Goal: Transaction & Acquisition: Purchase product/service

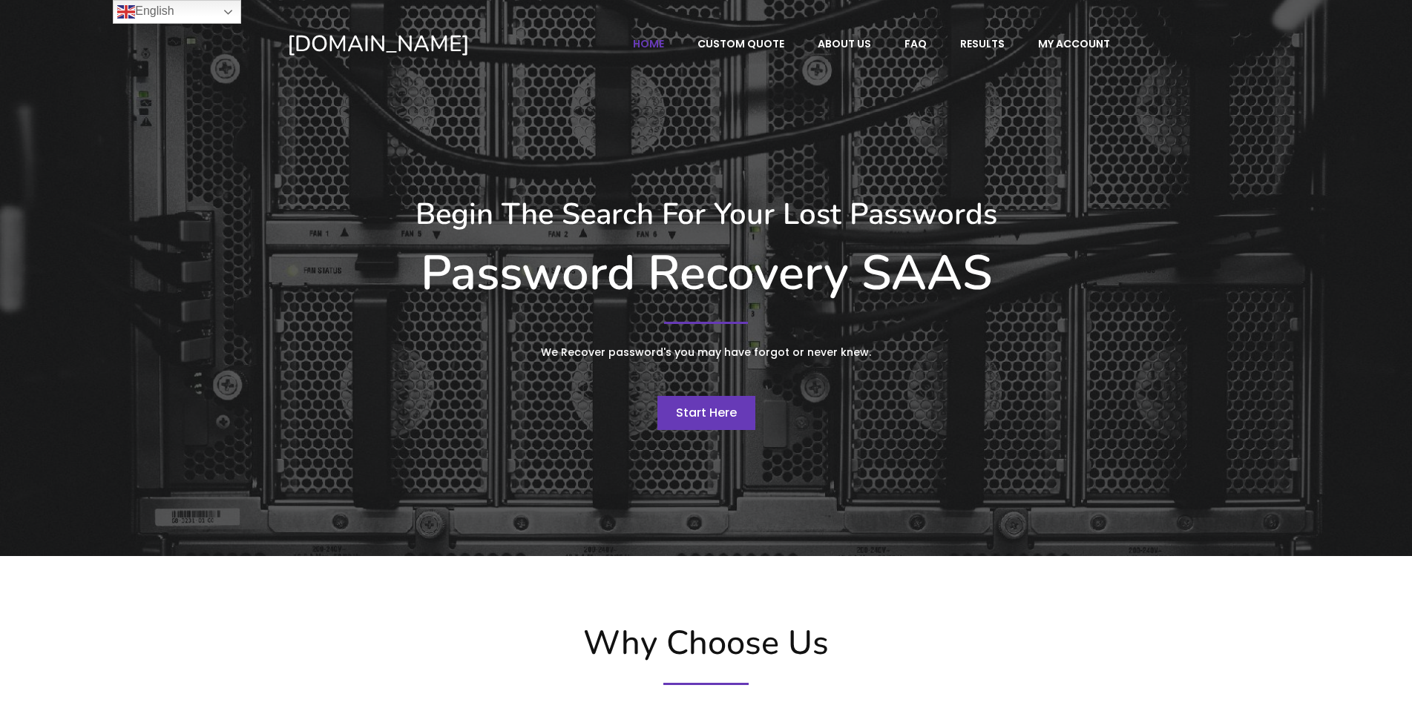
click at [709, 415] on span "Start Here" at bounding box center [706, 412] width 61 height 17
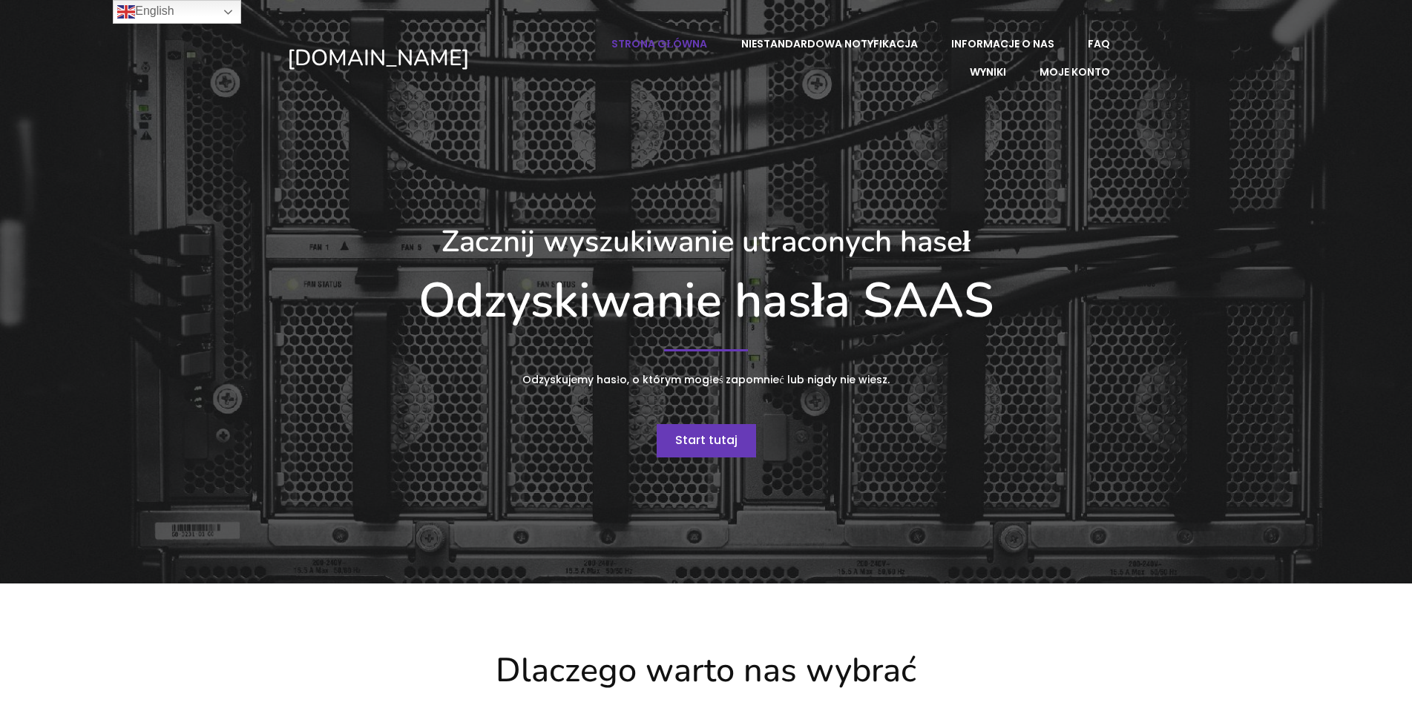
click at [720, 440] on span "Start tutaj" at bounding box center [706, 440] width 62 height 17
click at [710, 444] on span "Start tutaj" at bounding box center [706, 440] width 62 height 17
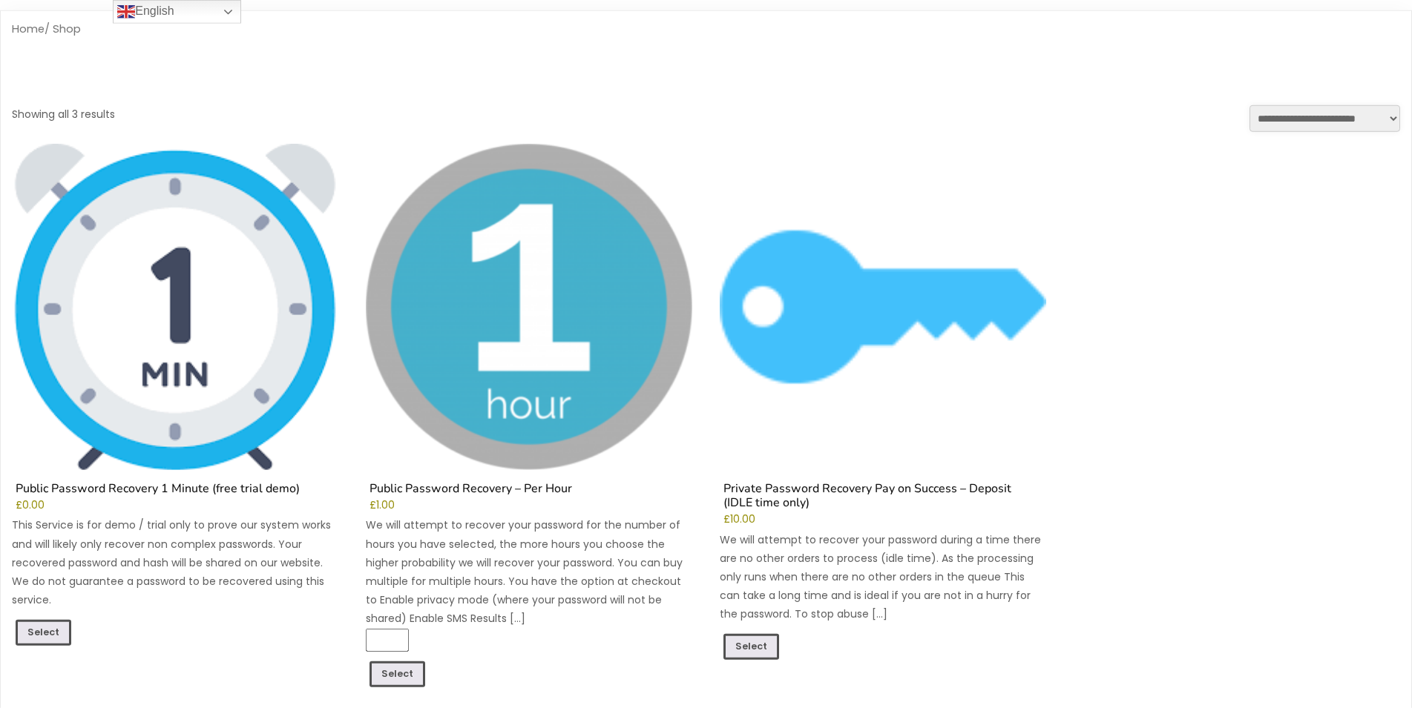
scroll to position [76, 0]
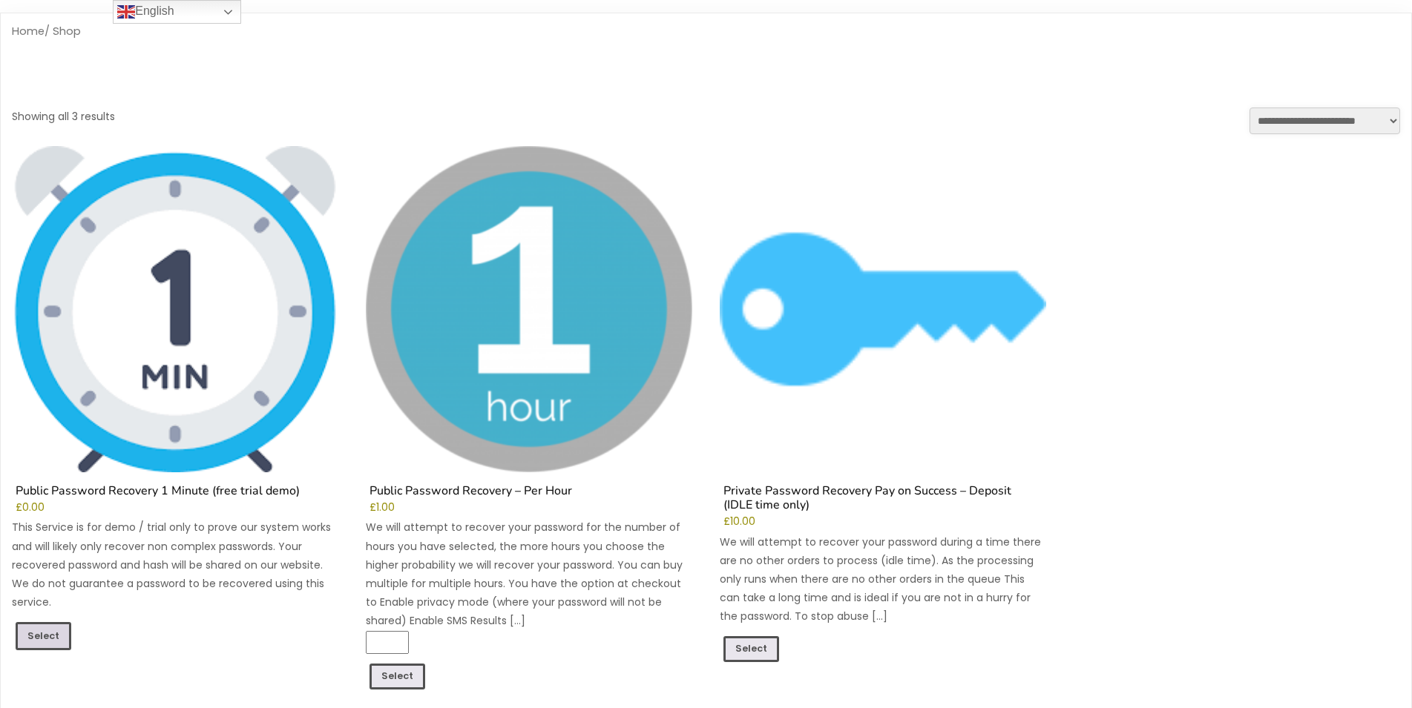
click at [53, 636] on link "Select" at bounding box center [44, 636] width 56 height 28
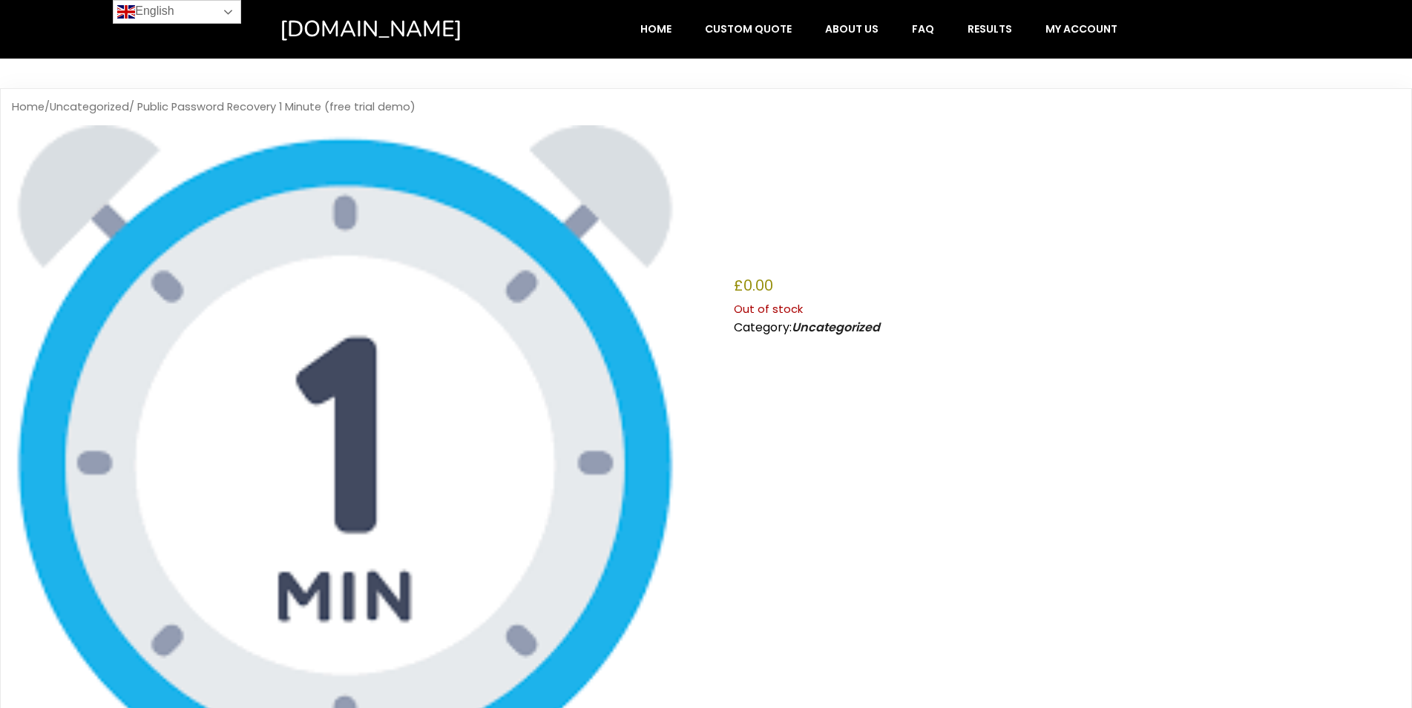
click at [231, 6] on link "English" at bounding box center [177, 12] width 128 height 24
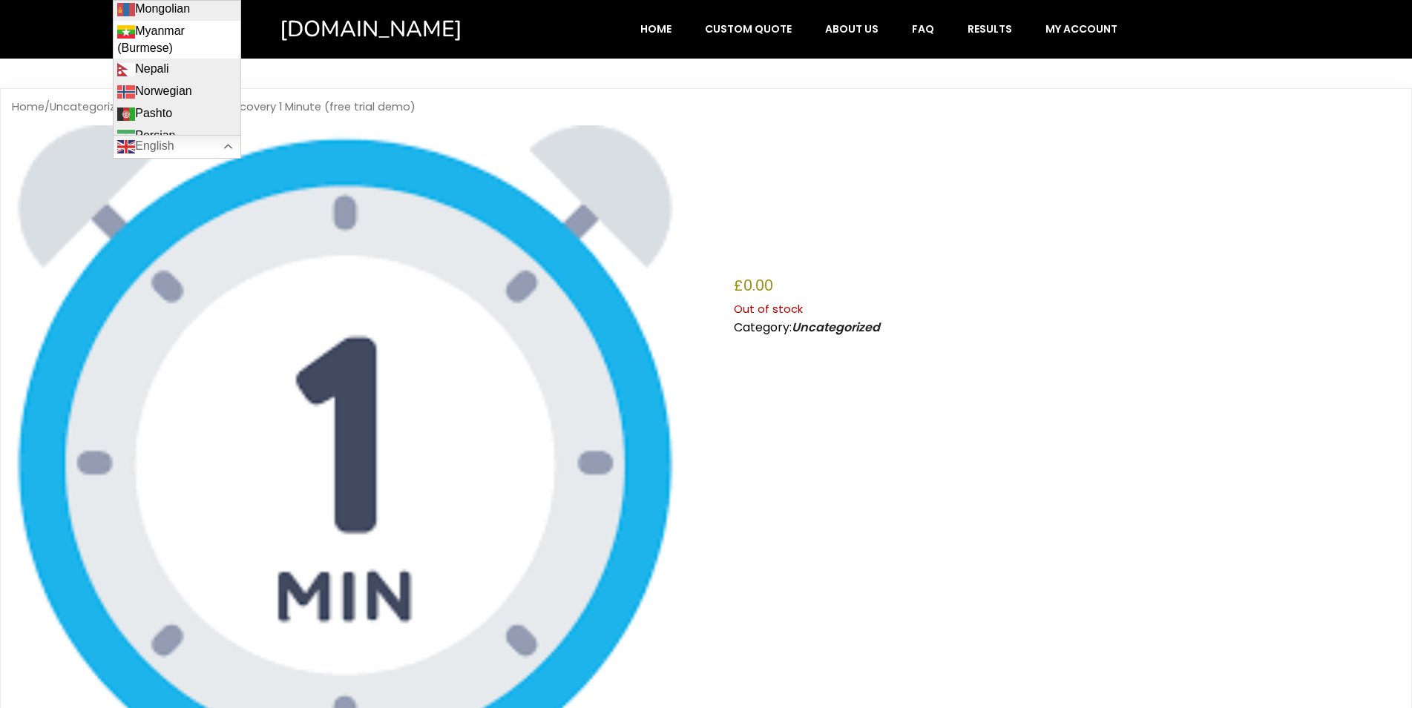
scroll to position [1513, 0]
click at [171, 122] on link "Polish" at bounding box center [176, 133] width 127 height 22
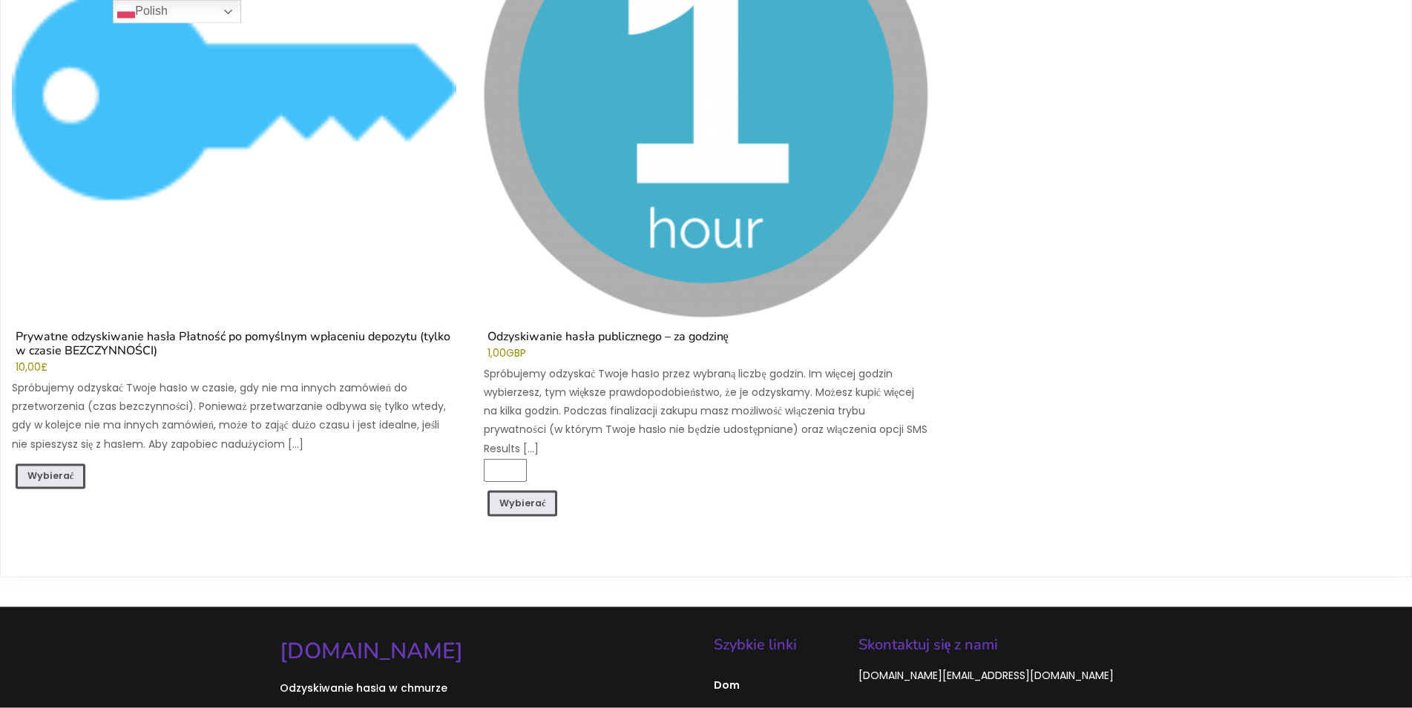
scroll to position [1362, 0]
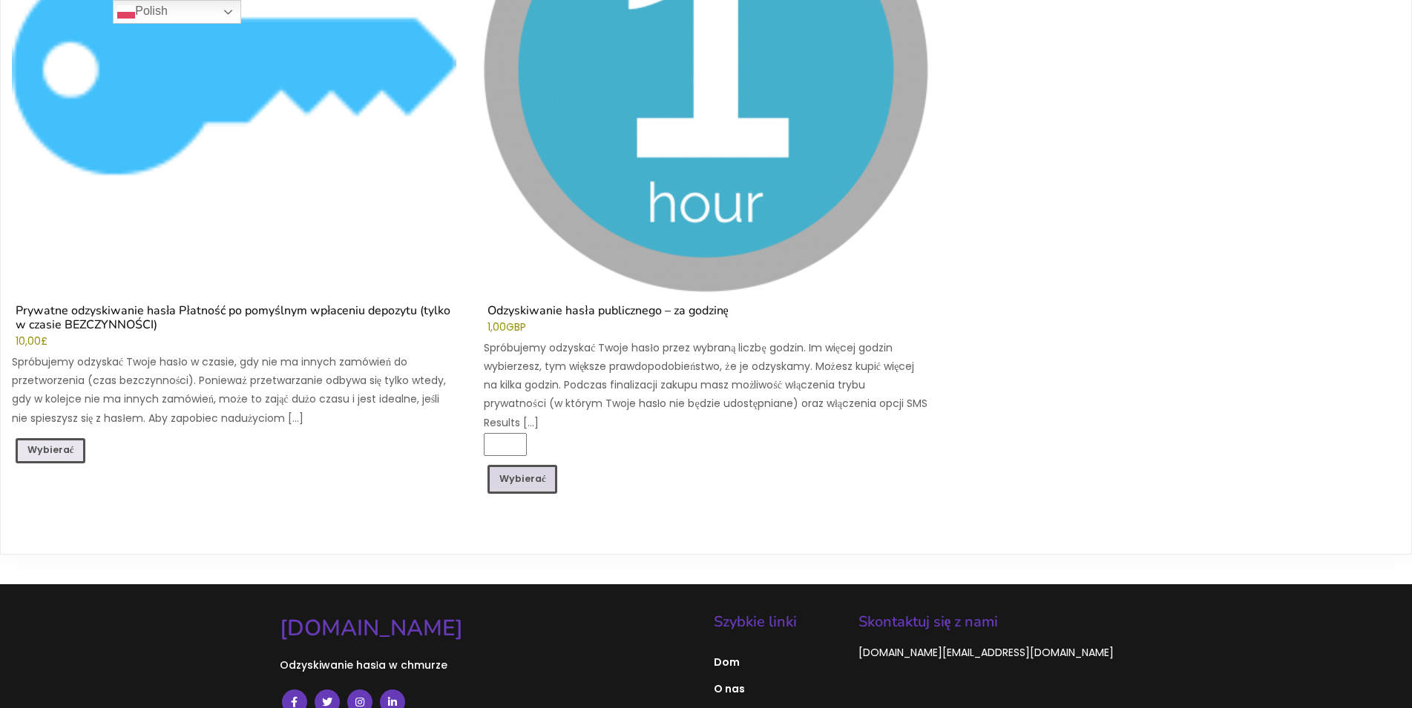
click at [534, 483] on font "Wybierać" at bounding box center [522, 479] width 47 height 13
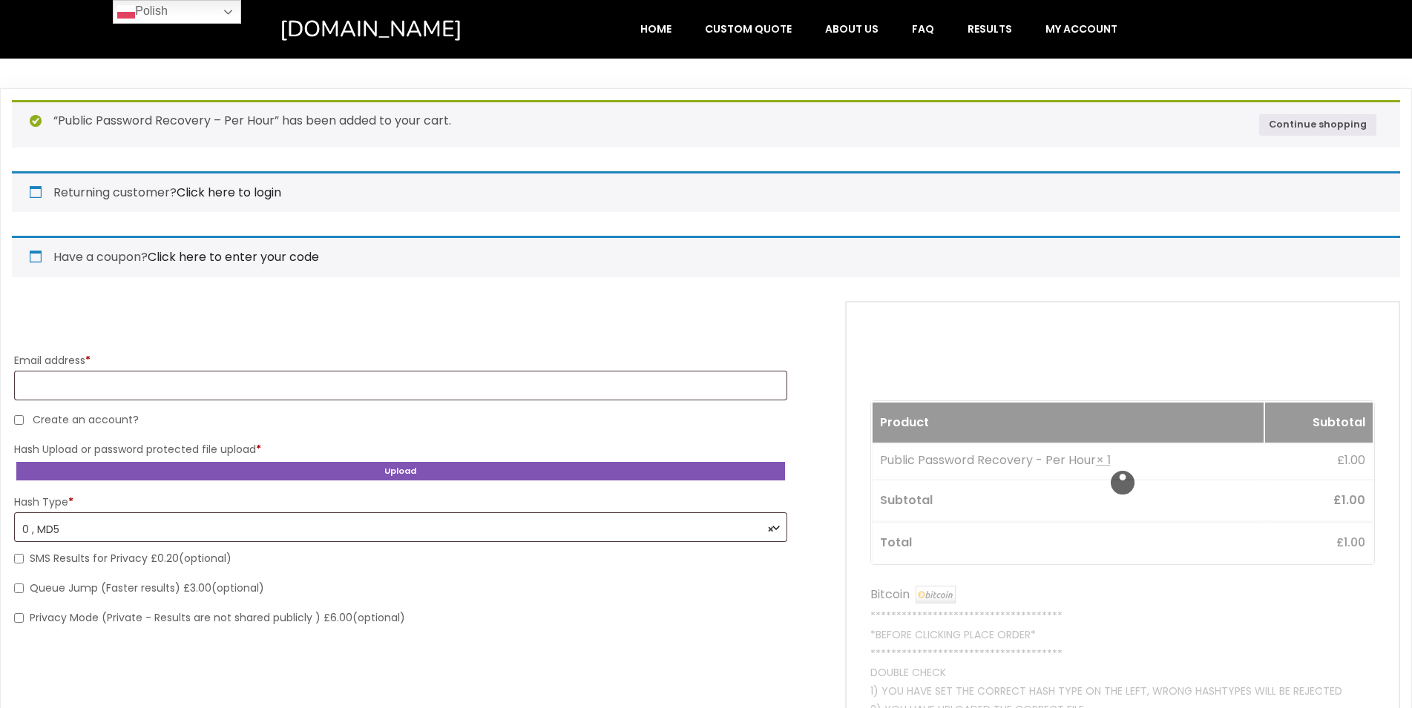
select select "*******"
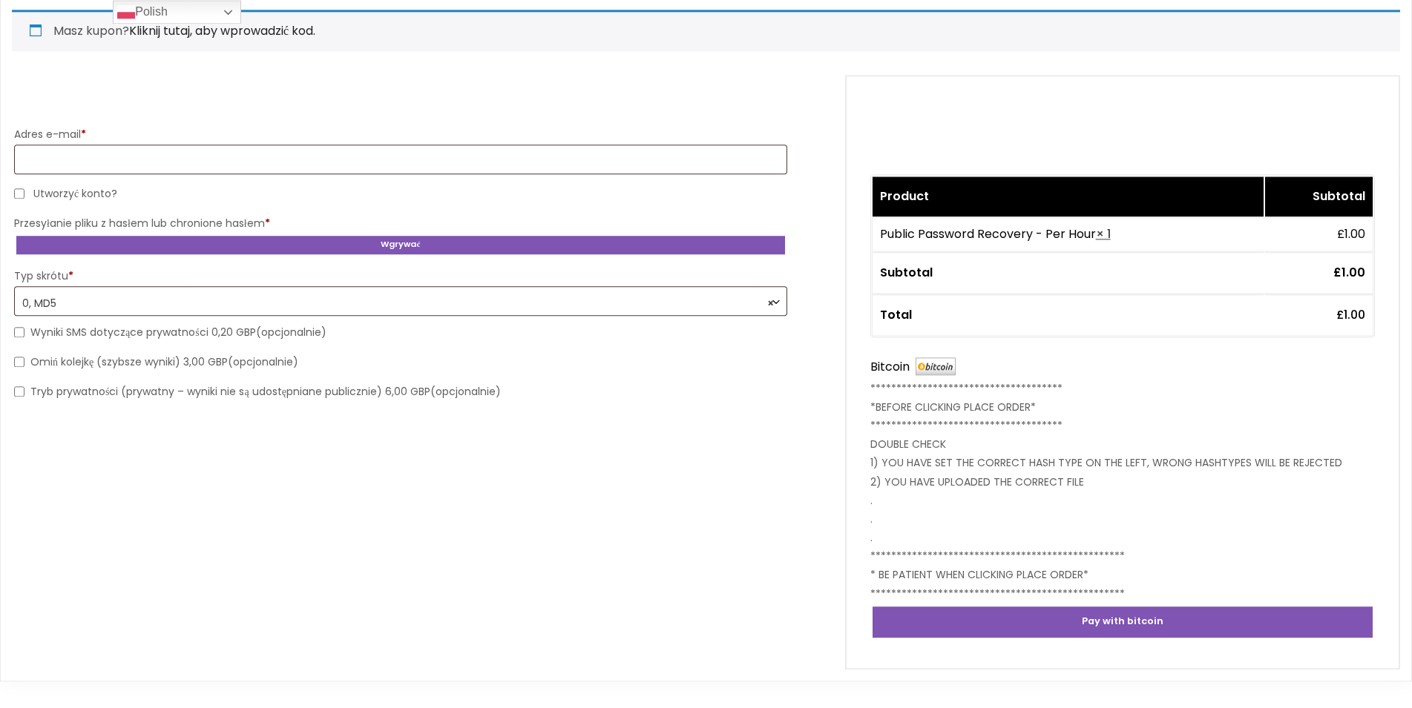
scroll to position [227, 0]
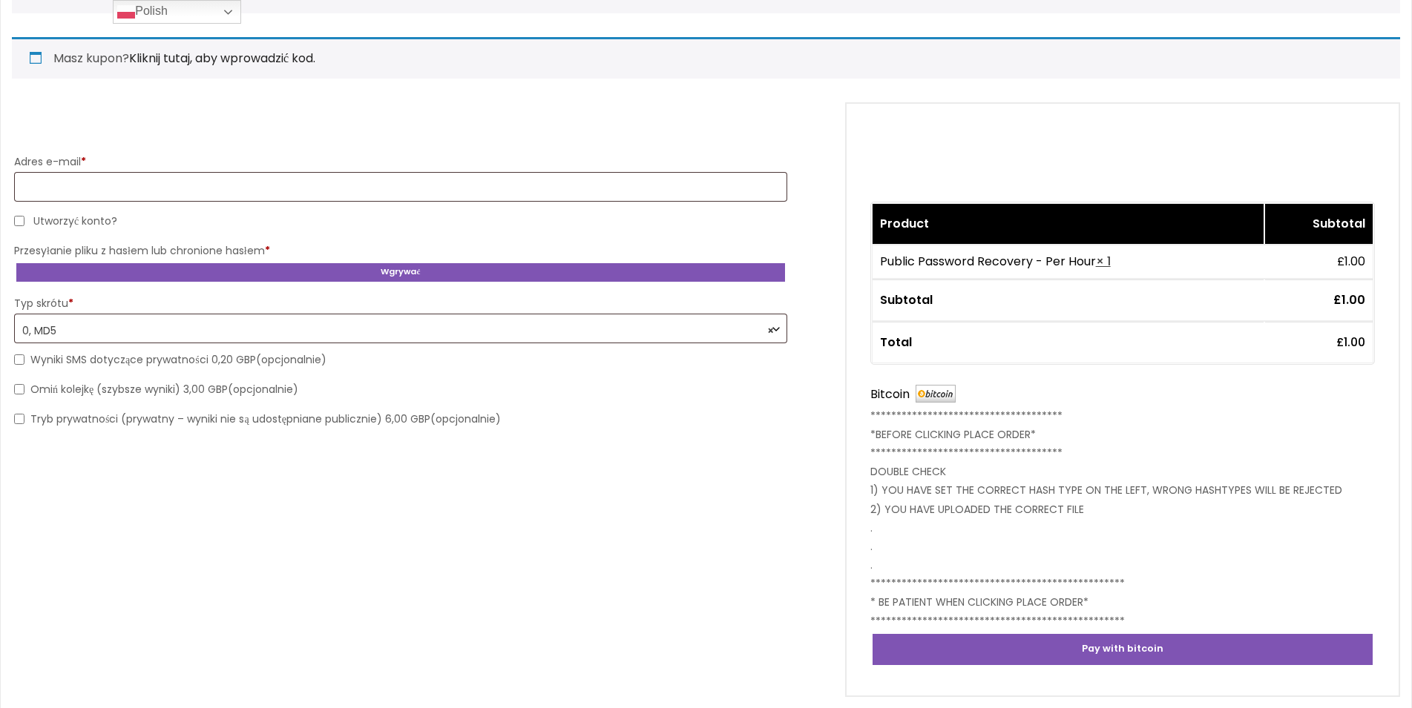
click at [776, 325] on b "Wymeldować się" at bounding box center [776, 329] width 12 height 12
click at [415, 572] on form "**********" at bounding box center [706, 399] width 1388 height 595
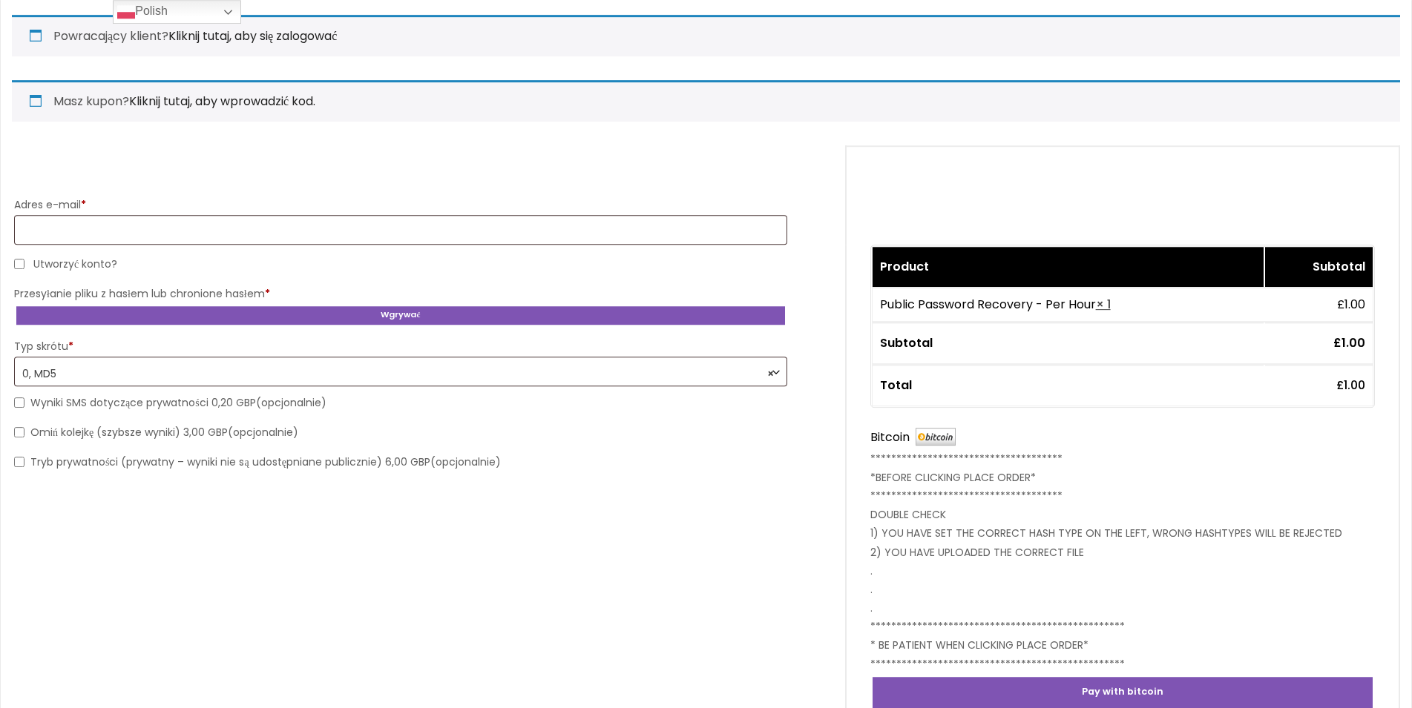
scroll to position [0, 0]
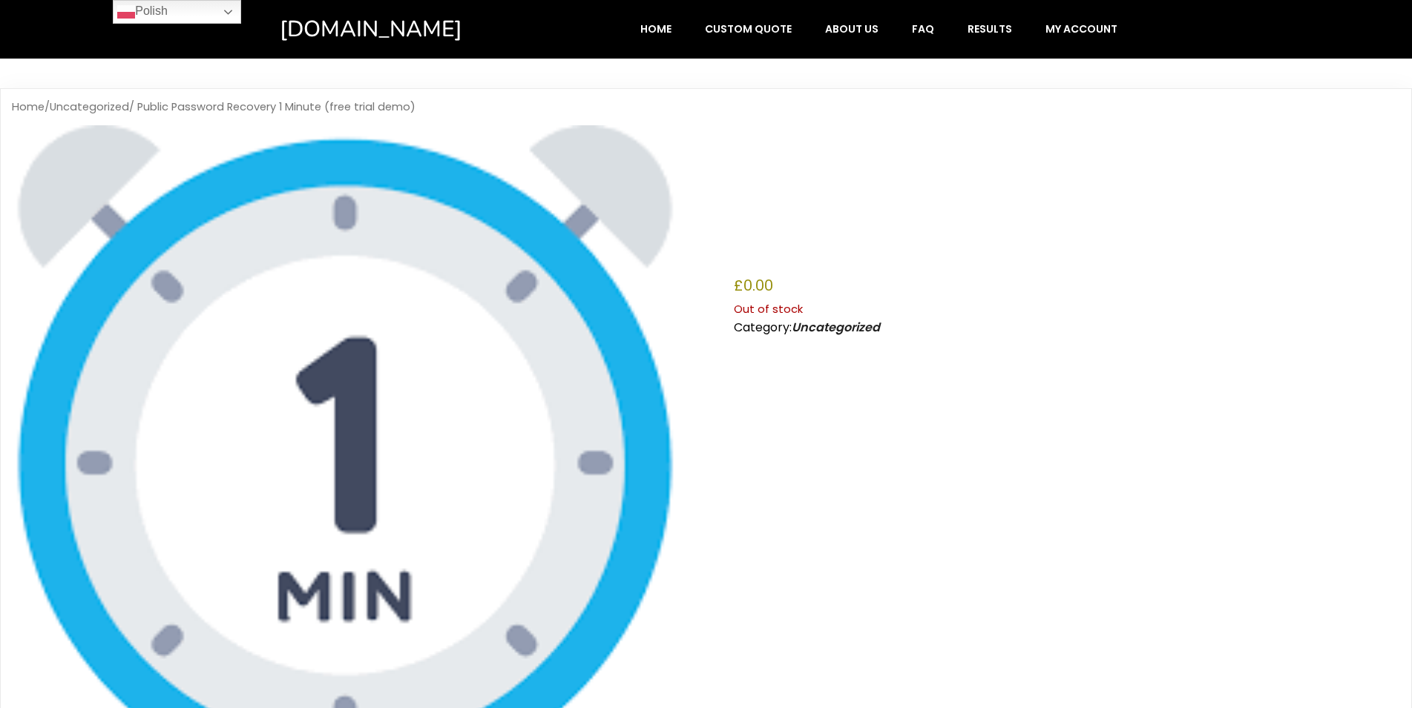
scroll to position [1359, 0]
